Goal: Task Accomplishment & Management: Use online tool/utility

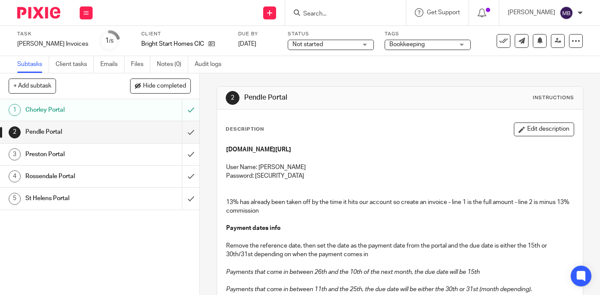
scroll to position [28, 0]
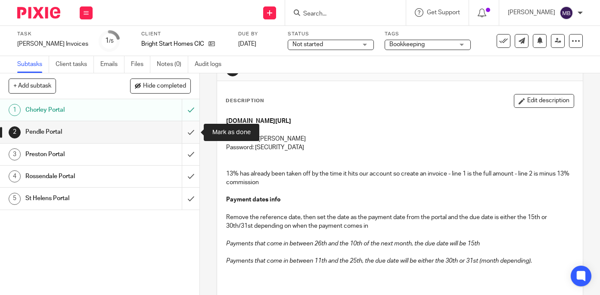
click at [190, 131] on input "submit" at bounding box center [99, 132] width 199 height 22
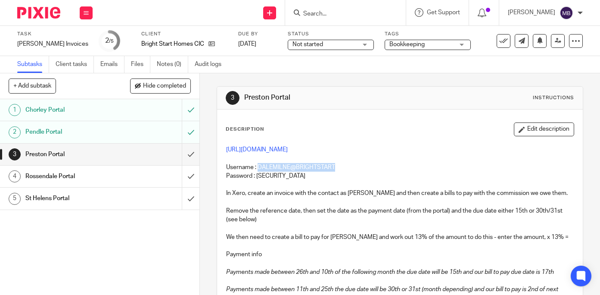
drag, startPoint x: 343, startPoint y: 166, endPoint x: 259, endPoint y: 168, distance: 83.6
click at [259, 168] on p "Username : DALEMILNE@BRIGHTSTART" at bounding box center [400, 167] width 348 height 9
copy p "DALEMILNE@BRIGHTSTART"
click at [271, 149] on link "https://selfservice.preston.gov.uk/publicaccesslive/selfservice/citizenportal/m…" at bounding box center [257, 149] width 62 height 6
drag, startPoint x: 315, startPoint y: 175, endPoint x: 257, endPoint y: 175, distance: 58.6
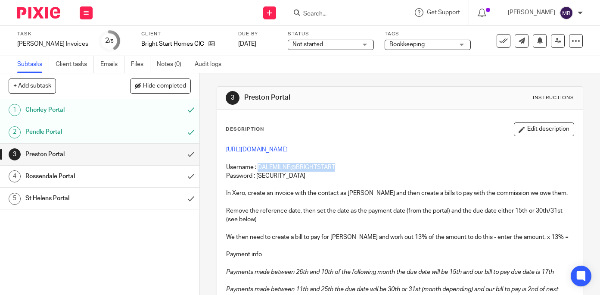
click at [257, 175] on p "Password : Brightstarthomes1!" at bounding box center [400, 175] width 348 height 9
copy p "Brightstarthomes1!"
click at [50, 174] on h1 "Rossendale Portal" at bounding box center [74, 176] width 99 height 13
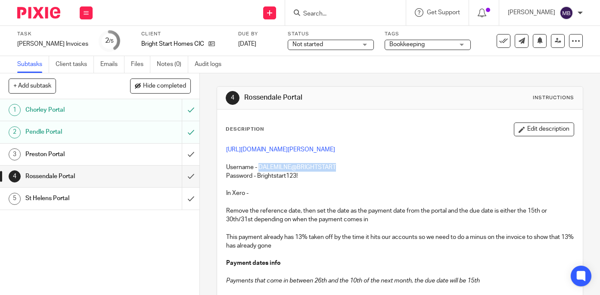
drag, startPoint x: 336, startPoint y: 195, endPoint x: 260, endPoint y: 195, distance: 75.8
click at [260, 171] on p "Username - DALEMILNE@BRIGHTSTART" at bounding box center [400, 163] width 348 height 18
copy p "DALEMILNE@BRIGHTSTART"
drag, startPoint x: 307, startPoint y: 204, endPoint x: 258, endPoint y: 205, distance: 48.7
click at [258, 180] on p "Password - Brightstart123!" at bounding box center [400, 175] width 348 height 9
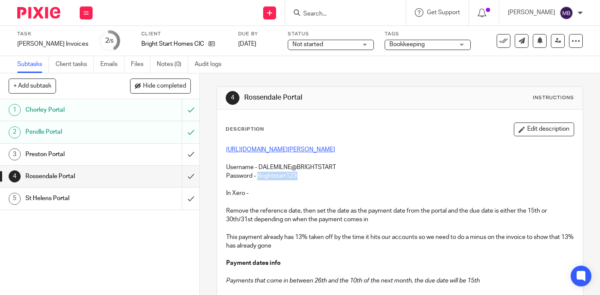
copy p "Brightstart123!"
click at [191, 175] on input "submit" at bounding box center [99, 176] width 199 height 22
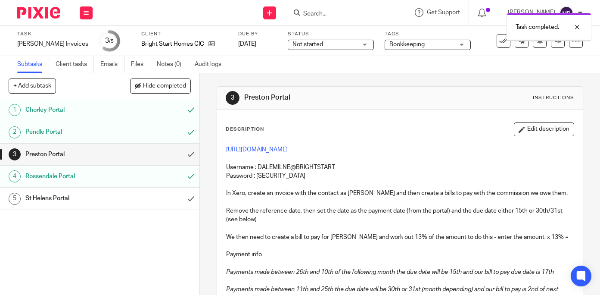
click at [58, 198] on h1 "St Helens Portal" at bounding box center [74, 198] width 99 height 13
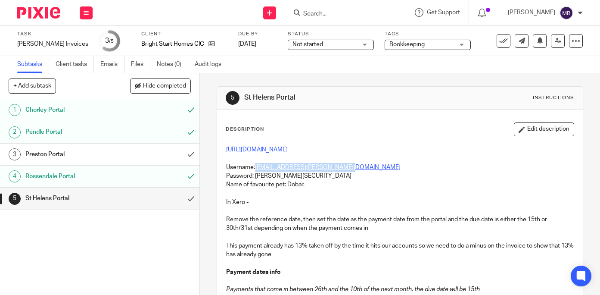
drag, startPoint x: 353, startPoint y: 167, endPoint x: 257, endPoint y: 167, distance: 96.0
click at [257, 167] on p "Username: [EMAIL_ADDRESS][PERSON_NAME][DOMAIN_NAME]" at bounding box center [400, 167] width 348 height 9
copy link "[EMAIL_ADDRESS][PERSON_NAME][DOMAIN_NAME]"
click at [288, 147] on link "[URL][DOMAIN_NAME]" at bounding box center [257, 149] width 62 height 6
drag, startPoint x: 302, startPoint y: 175, endPoint x: 257, endPoint y: 176, distance: 45.7
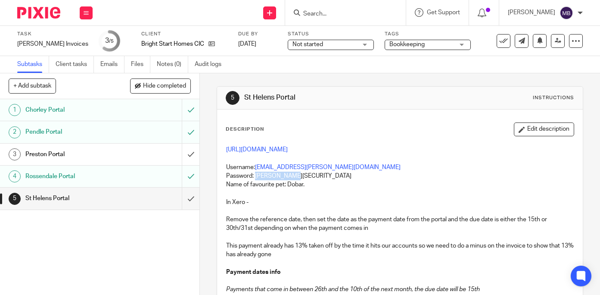
click at [257, 176] on p "Password: Dawson@54321" at bounding box center [400, 175] width 348 height 9
copy p "Dawson@54321"
click at [189, 197] on input "submit" at bounding box center [99, 198] width 199 height 22
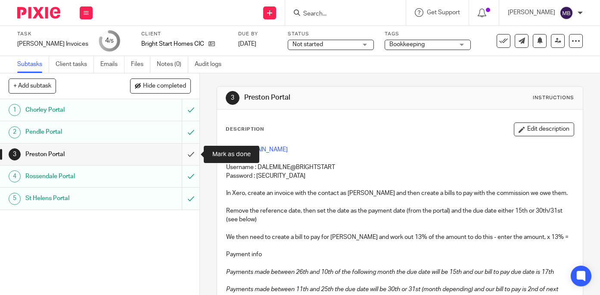
click at [189, 154] on input "submit" at bounding box center [99, 154] width 199 height 22
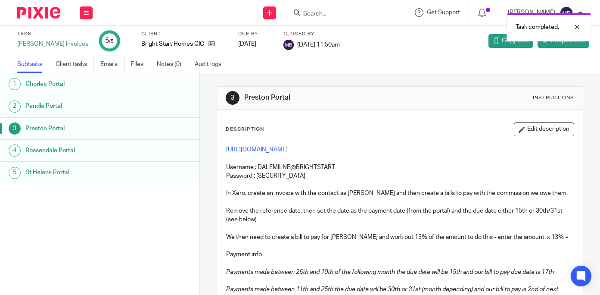
click at [42, 10] on img at bounding box center [38, 13] width 43 height 12
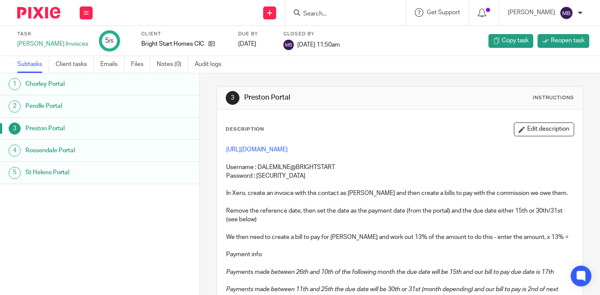
click at [39, 14] on img at bounding box center [38, 13] width 43 height 12
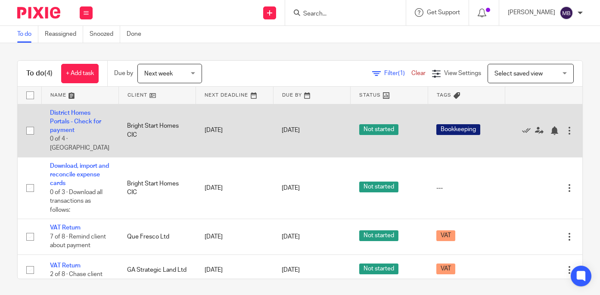
scroll to position [1, 0]
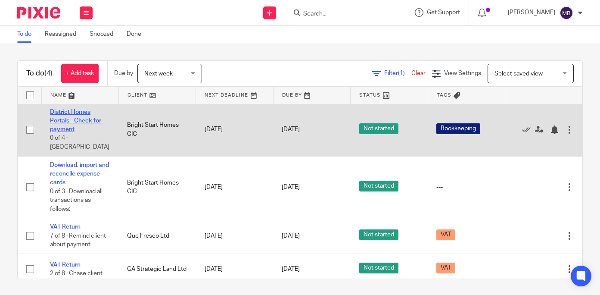
click at [87, 118] on link "District Homes Portals - Check for payment" at bounding box center [75, 121] width 51 height 24
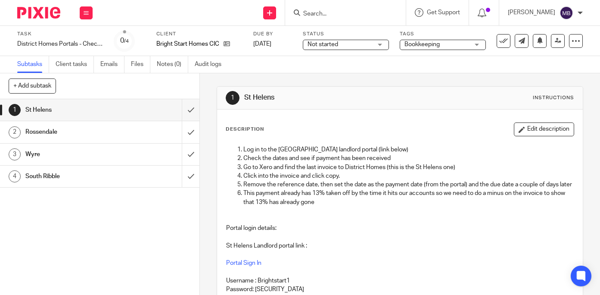
click at [37, 14] on img at bounding box center [38, 13] width 43 height 12
